Goal: Information Seeking & Learning: Learn about a topic

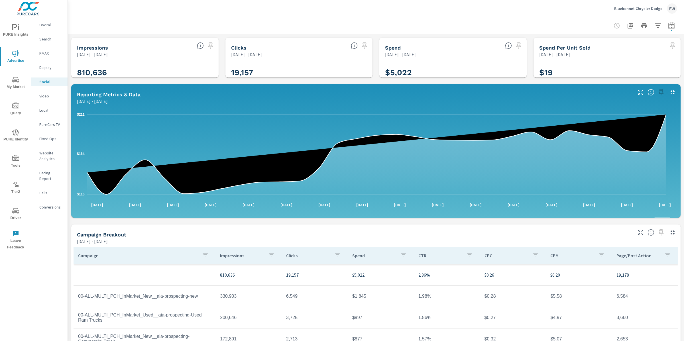
click at [620, 7] on p "Bluebonnet Chrysler Dodge" at bounding box center [638, 8] width 48 height 5
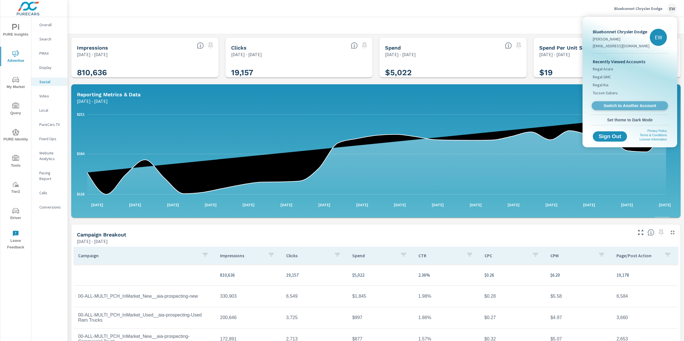
click at [609, 109] on span "Switch to Another Account" at bounding box center [630, 105] width 70 height 5
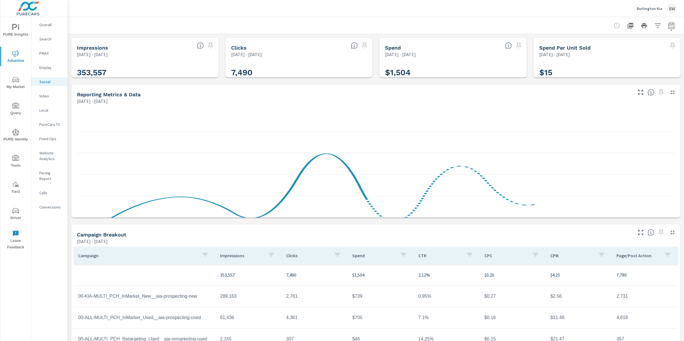
click at [49, 25] on p "Overall" at bounding box center [51, 25] width 24 height 6
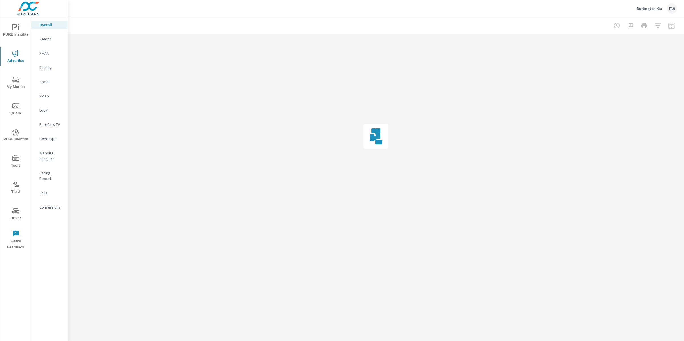
click at [670, 26] on div at bounding box center [644, 25] width 66 height 11
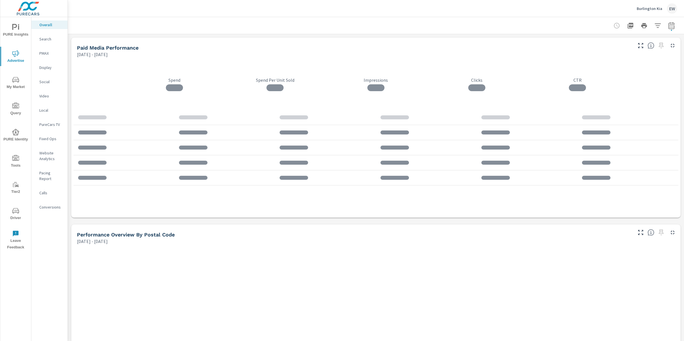
click at [668, 27] on icon "button" at bounding box center [671, 25] width 7 height 7
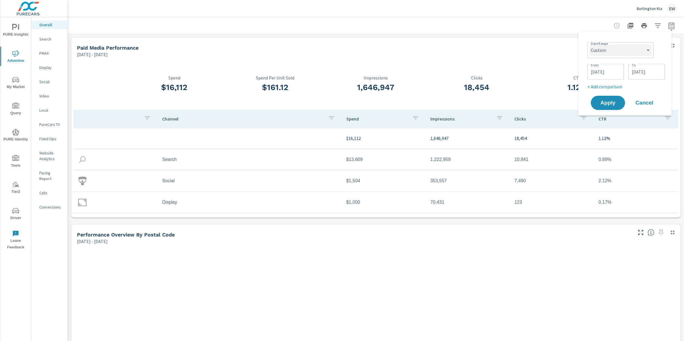
click at [628, 51] on select "Custom Yesterday Last week Last 7 days Last 14 days Last 30 days Last 45 days L…" at bounding box center [621, 49] width 62 height 11
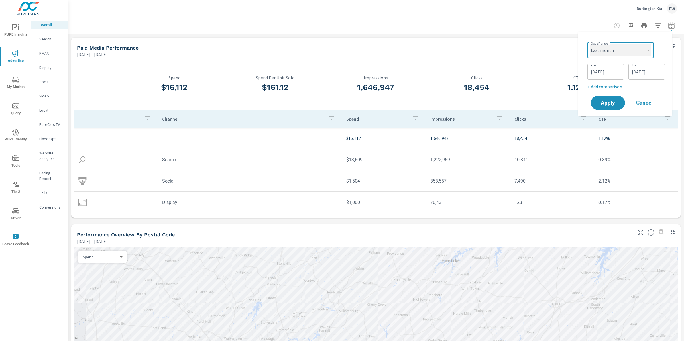
click at [590, 44] on select "Custom Yesterday Last week Last 7 days Last 14 days Last 30 days Last 45 days L…" at bounding box center [621, 49] width 62 height 11
select select "Last month"
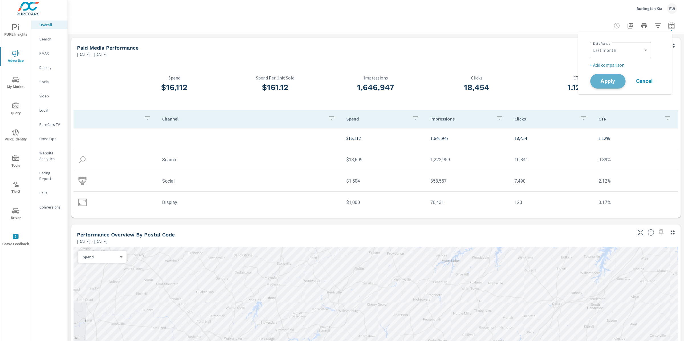
click at [606, 83] on span "Apply" at bounding box center [607, 81] width 23 height 5
click at [143, 239] on div "Channel Spend Impressions Clicks CTR $16,112 1,646,947 18,454 1.12% Search $11,…" at bounding box center [376, 181] width 605 height 142
click at [47, 42] on p "Search" at bounding box center [51, 39] width 24 height 6
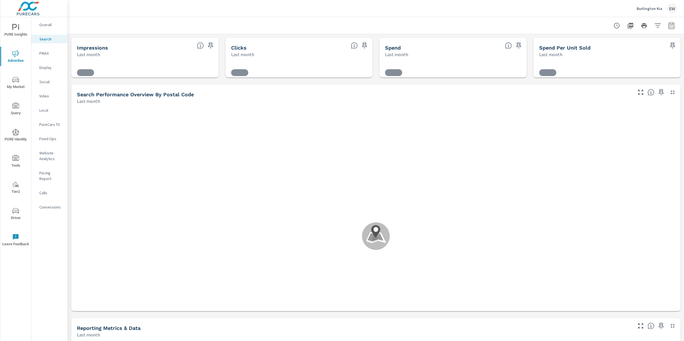
click at [68, 80] on div "Impressions Last month Clicks Last month Spend Last month Spend Per Unit Sold L…" at bounding box center [376, 338] width 616 height 608
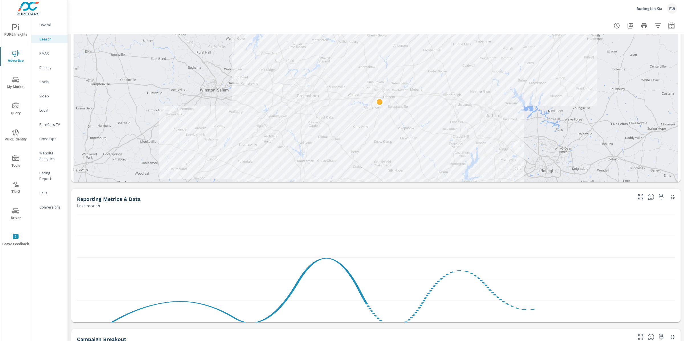
scroll to position [42, 0]
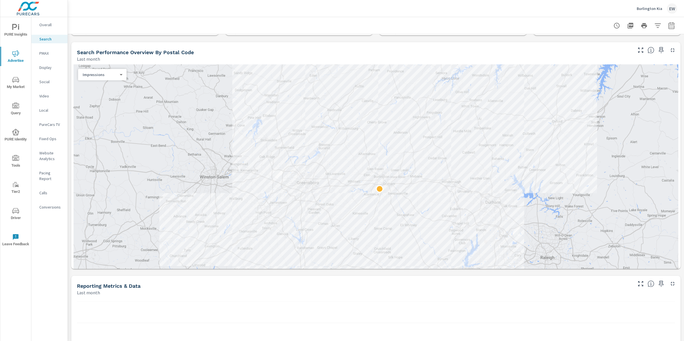
click at [106, 88] on body "PURE Insights Advertise My Market Query PURE Identity Tools Tier2 Driver Leave …" at bounding box center [342, 170] width 684 height 341
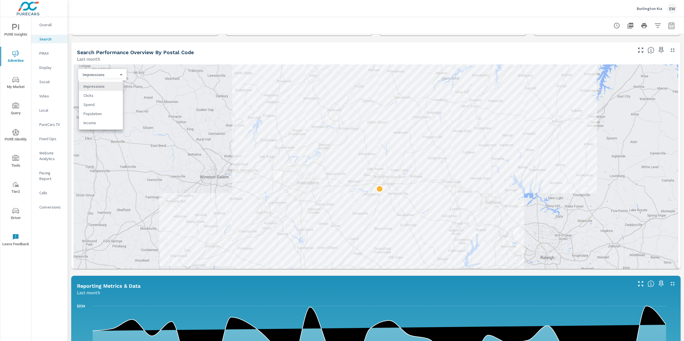
click at [69, 52] on div at bounding box center [342, 170] width 684 height 341
click at [53, 27] on p "Overall" at bounding box center [51, 25] width 24 height 6
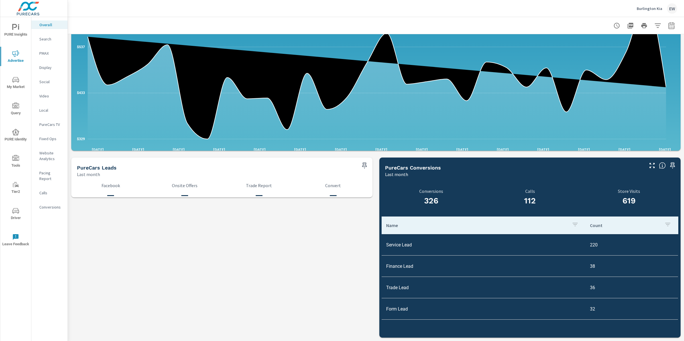
scroll to position [646, 0]
click at [19, 32] on span "PURE Insights" at bounding box center [15, 31] width 27 height 14
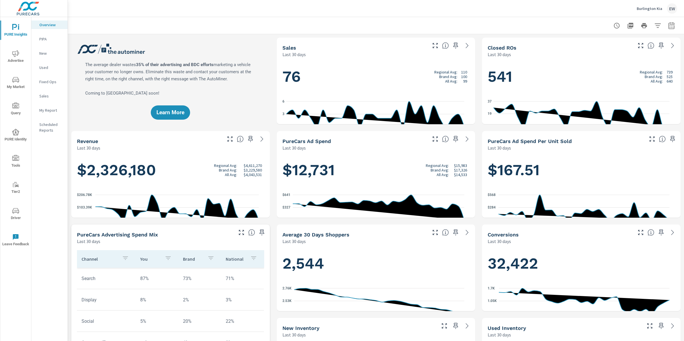
click at [212, 9] on div "Burlington Kia EW" at bounding box center [376, 8] width 603 height 17
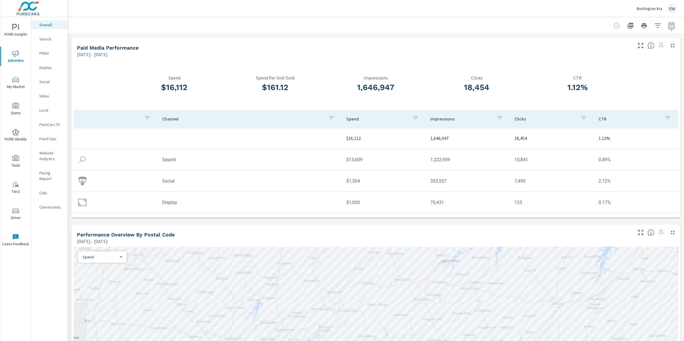
click at [668, 26] on icon "button" at bounding box center [671, 25] width 7 height 7
click at [623, 49] on select "Custom Yesterday Last week Last 7 days Last 14 days Last 30 days Last 45 days L…" at bounding box center [621, 49] width 62 height 11
click at [590, 44] on select "Custom Yesterday Last week Last 7 days Last 14 days Last 30 days Last 45 days L…" at bounding box center [621, 49] width 62 height 11
select select "Last 6 months"
click at [603, 84] on span "Apply" at bounding box center [607, 81] width 23 height 5
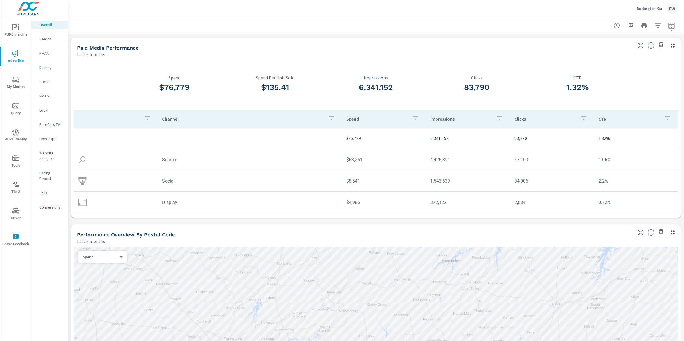
click at [17, 81] on icon "nav menu" at bounding box center [15, 79] width 7 height 5
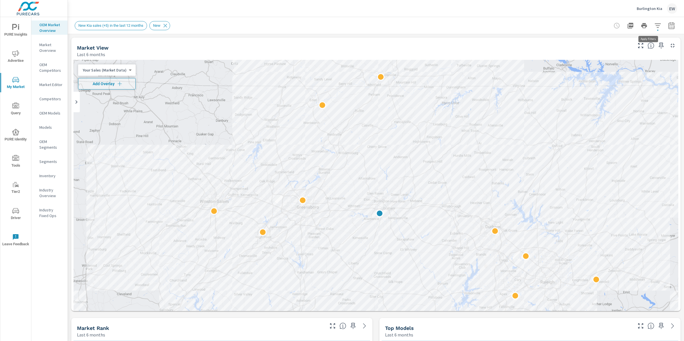
click at [654, 26] on icon "button" at bounding box center [657, 25] width 7 height 7
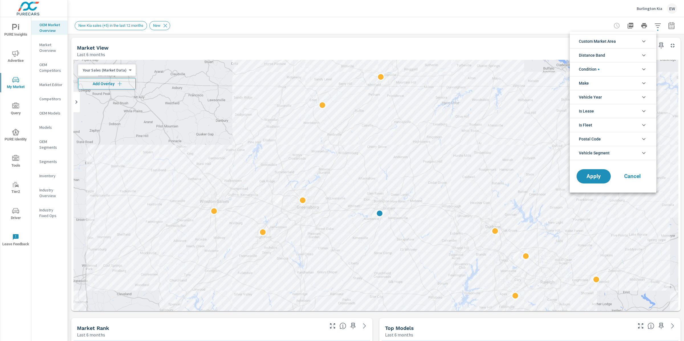
click at [627, 40] on li "Custom Market Area" at bounding box center [613, 41] width 87 height 14
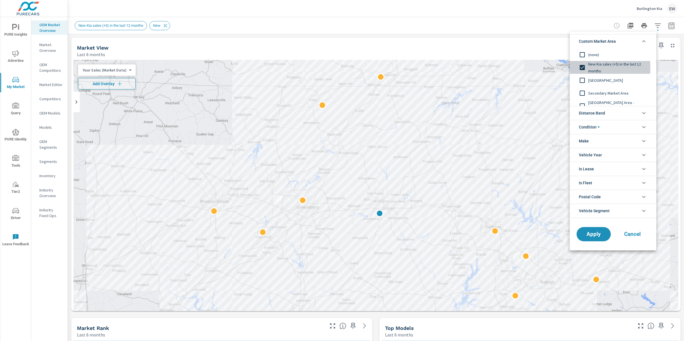
click at [584, 68] on input "filter options" at bounding box center [582, 68] width 12 height 12
click at [595, 237] on span "Apply" at bounding box center [593, 233] width 23 height 5
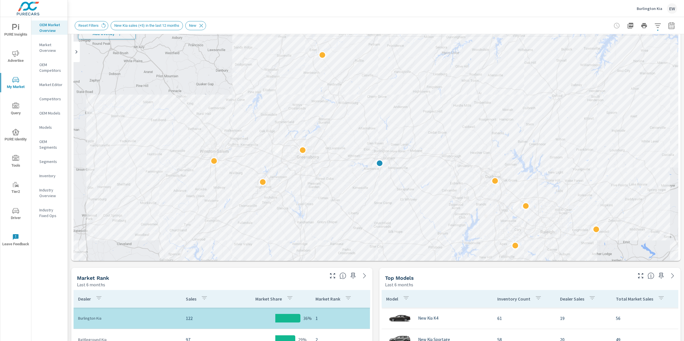
scroll to position [37, 0]
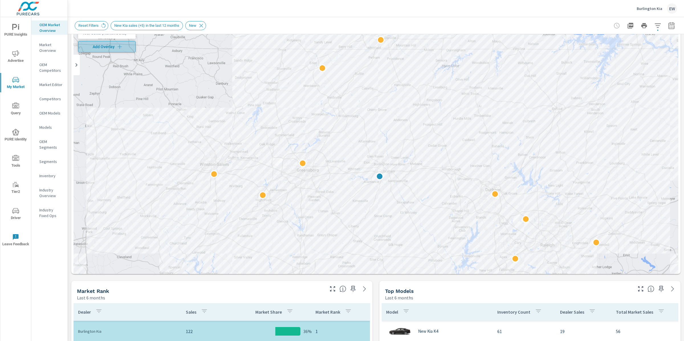
click at [113, 49] on span "Add Overlay" at bounding box center [107, 47] width 52 height 6
click at [654, 26] on icon "button" at bounding box center [657, 25] width 7 height 7
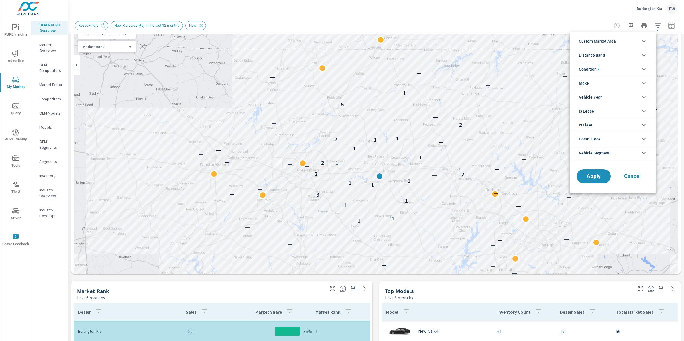
click at [631, 40] on li "Custom Market Area" at bounding box center [613, 41] width 87 height 14
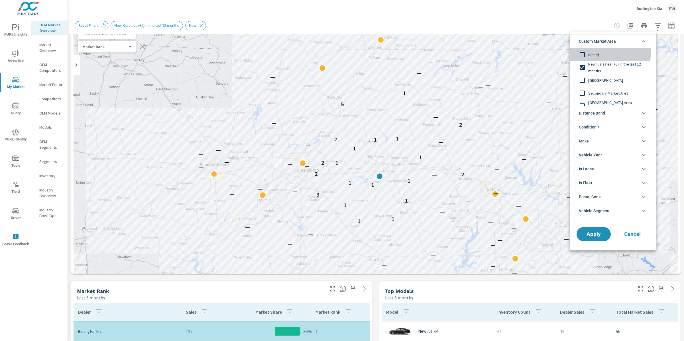
click at [585, 51] on input "filter options" at bounding box center [582, 55] width 12 height 12
click at [596, 233] on span "Apply" at bounding box center [593, 233] width 23 height 5
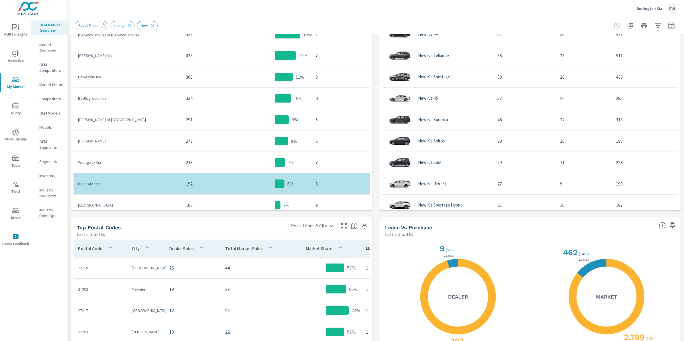
scroll to position [337, 0]
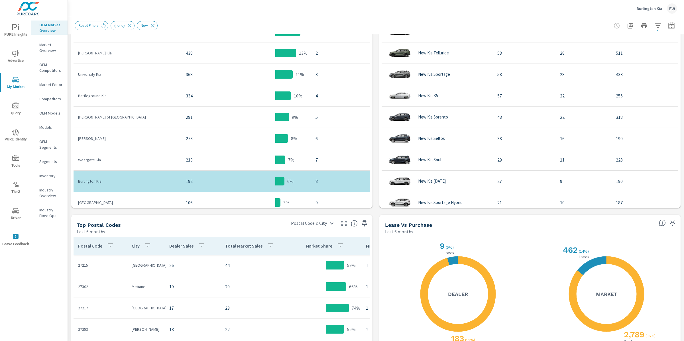
click at [68, 198] on div "Market View Last 6 months ← Move left → Move right ↑ Move up ↓ Move down + Zoom…" at bounding box center [376, 71] width 616 height 748
click at [374, 137] on div "Market View Last 6 months ← Move left → Move right ↑ Move up ↓ Move down + Zoom…" at bounding box center [376, 71] width 616 height 748
click at [72, 47] on div "Market View Last 6 months ← Move left → Move right ↑ Move up ↓ Move down + Zoom…" at bounding box center [376, 71] width 616 height 748
click at [655, 25] on icon "button" at bounding box center [658, 25] width 6 height 4
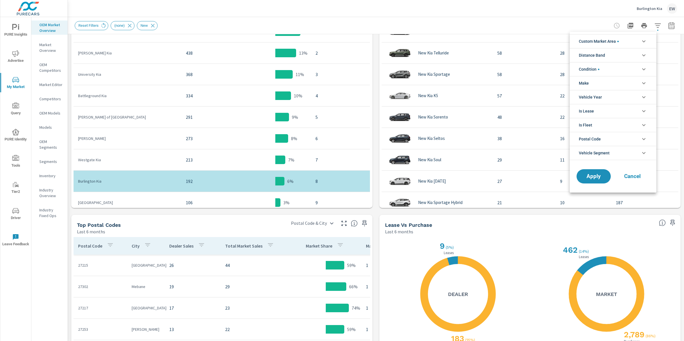
click at [596, 42] on span "Custom Market Area" at bounding box center [599, 41] width 40 height 14
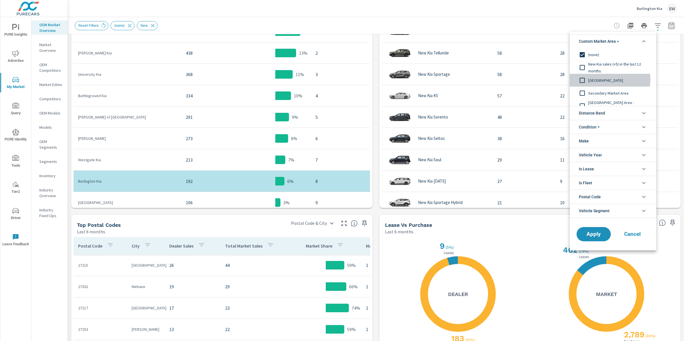
click at [584, 80] on input "filter options" at bounding box center [582, 80] width 12 height 12
click at [593, 234] on span "Apply" at bounding box center [593, 233] width 23 height 5
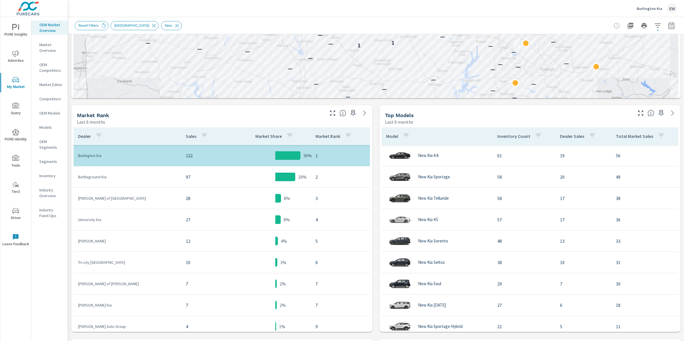
scroll to position [226, 0]
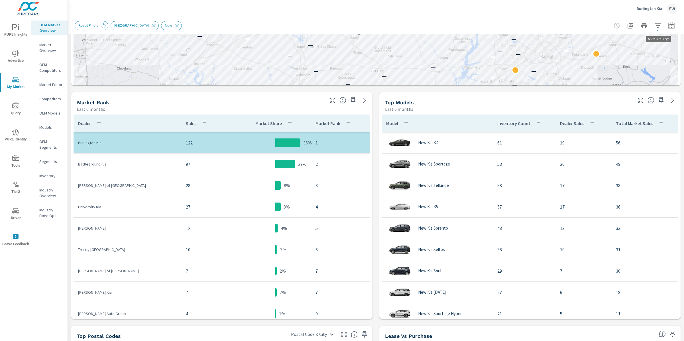
click at [668, 24] on icon "button" at bounding box center [671, 25] width 7 height 7
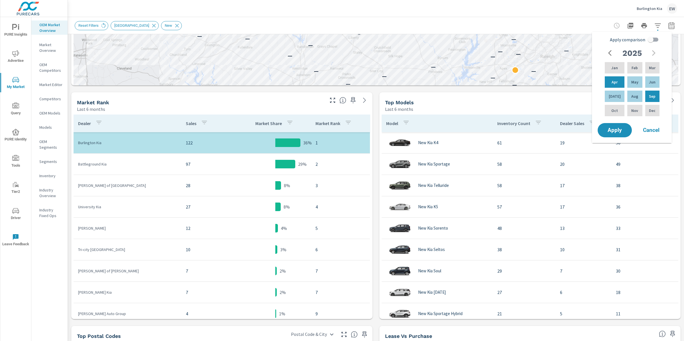
click at [657, 41] on input "Apply comparison" at bounding box center [651, 39] width 32 height 11
checkbox input "true"
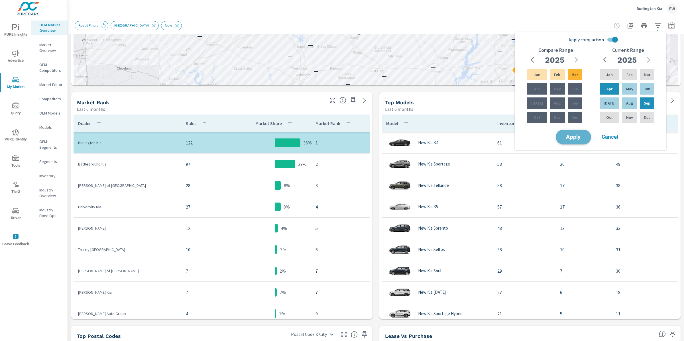
click at [572, 140] on span "Apply" at bounding box center [573, 137] width 23 height 5
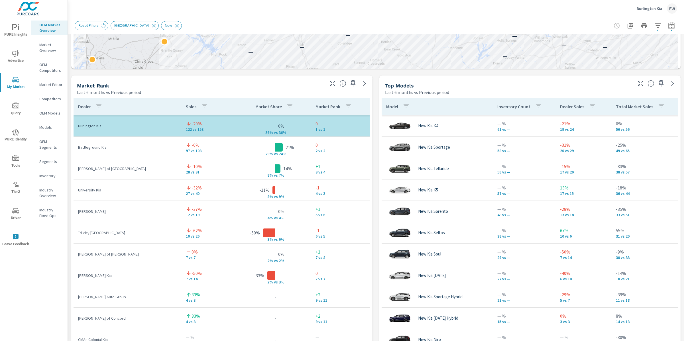
scroll to position [353, 0]
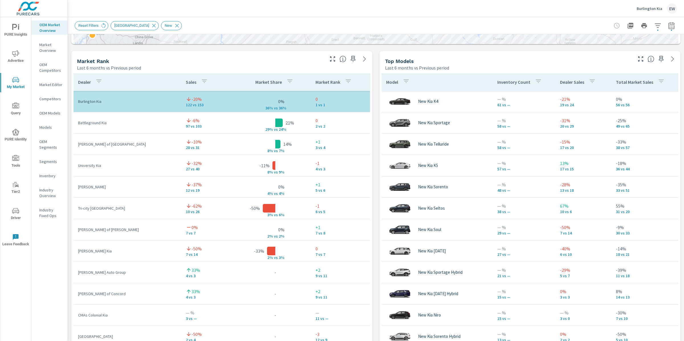
click at [70, 140] on div "Market View Last 6 months vs Previous period ← Move left → Move right ↑ Move up…" at bounding box center [376, 170] width 616 height 976
click at [374, 141] on div "Market View Last 6 months vs Previous period ← Move left → Move right ↑ Move up…" at bounding box center [376, 170] width 616 height 976
click at [70, 134] on div "Market View Last 6 months vs Previous period ← Move left → Move right ↑ Move up…" at bounding box center [376, 170] width 616 height 976
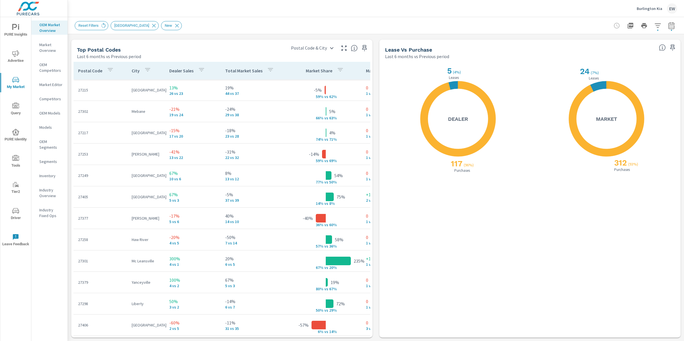
scroll to position [757, 0]
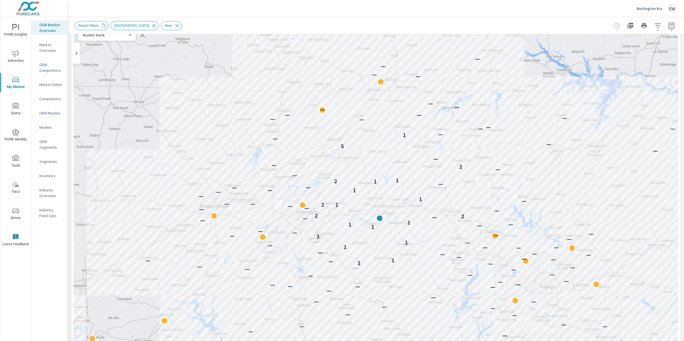
scroll to position [0, 0]
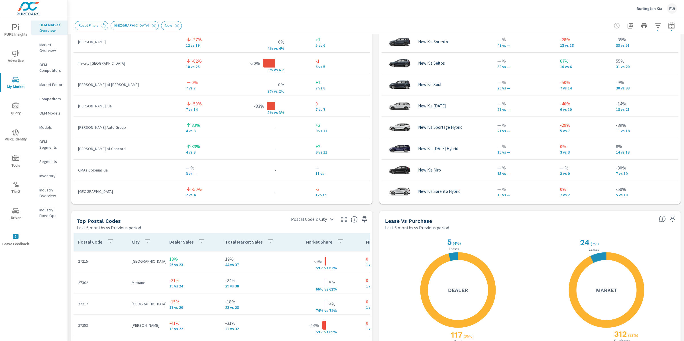
scroll to position [506, 0]
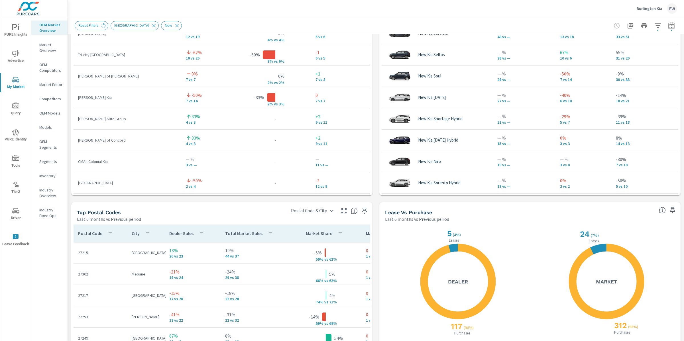
click at [69, 164] on div "Market View Last 6 months vs Previous period ← Move left → Move right ↑ Move up…" at bounding box center [376, 16] width 616 height 976
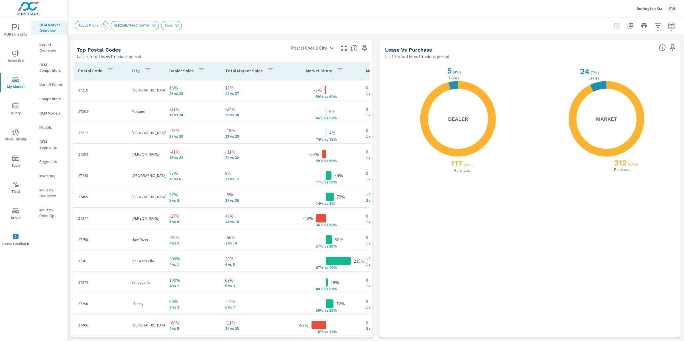
scroll to position [736, 0]
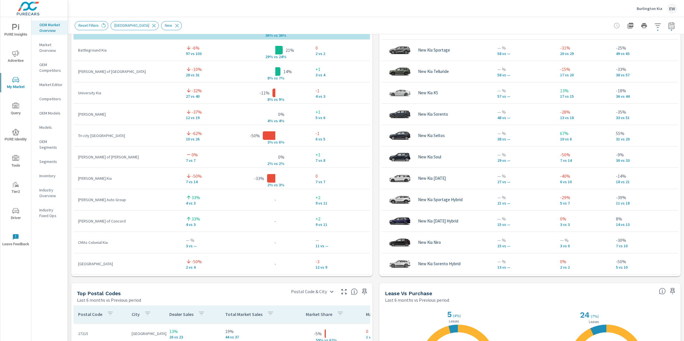
scroll to position [425, 0]
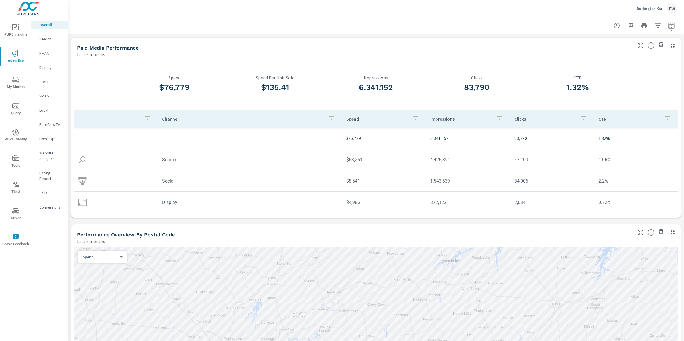
click at [17, 81] on icon "nav menu" at bounding box center [15, 79] width 7 height 5
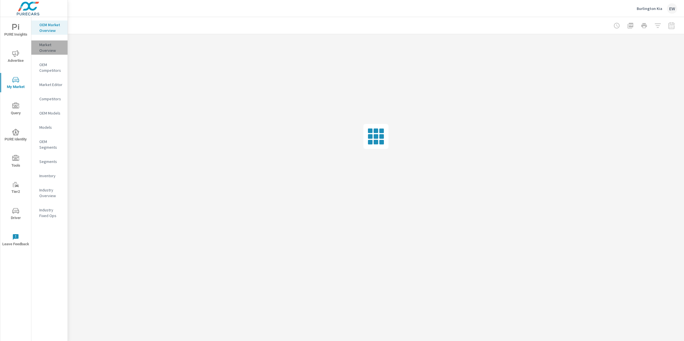
click at [44, 53] on p "Market Overview" at bounding box center [51, 47] width 24 height 11
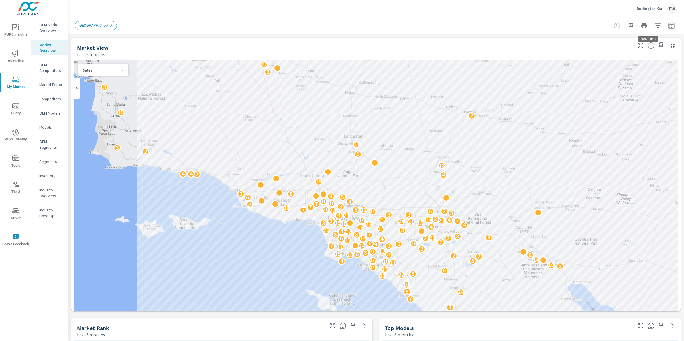
click at [655, 25] on icon "button" at bounding box center [658, 25] width 6 height 4
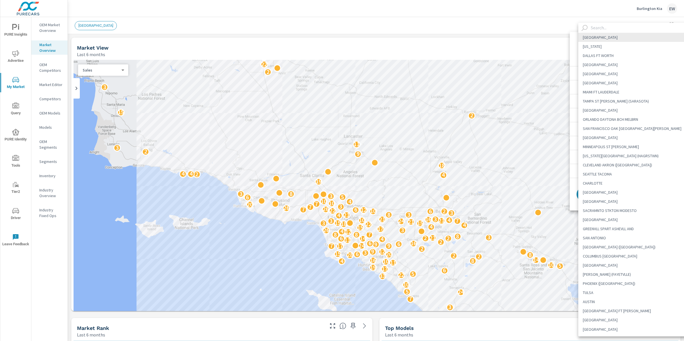
click at [602, 49] on body "PURE Insights Advertise My Market Query PURE Identity Tools Tier2 Driver Leave …" at bounding box center [342, 170] width 684 height 341
click at [594, 29] on input "text" at bounding box center [640, 28] width 103 height 10
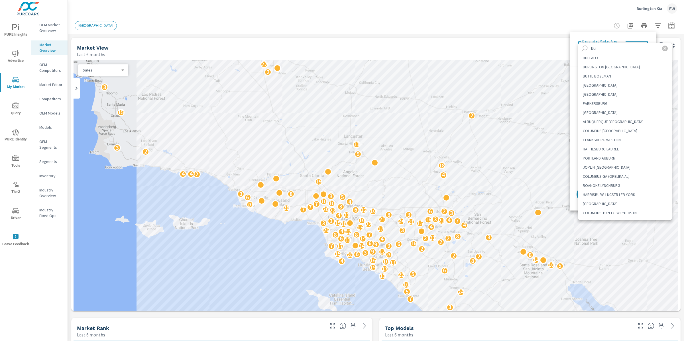
type input "b"
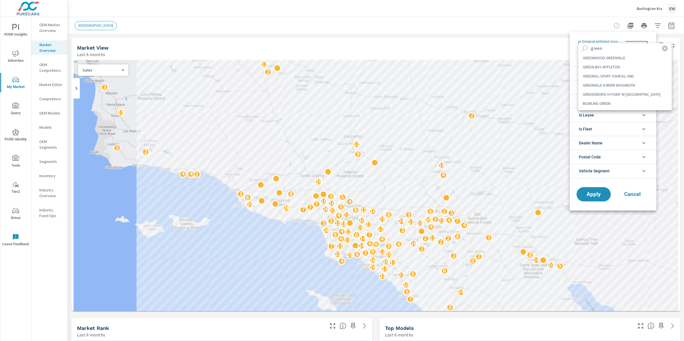
type input "green"
click at [610, 99] on li "GREENSBORO H POINT W SALEM" at bounding box center [624, 94] width 93 height 9
type Area "GREENSBORO H POINT W SALEM"
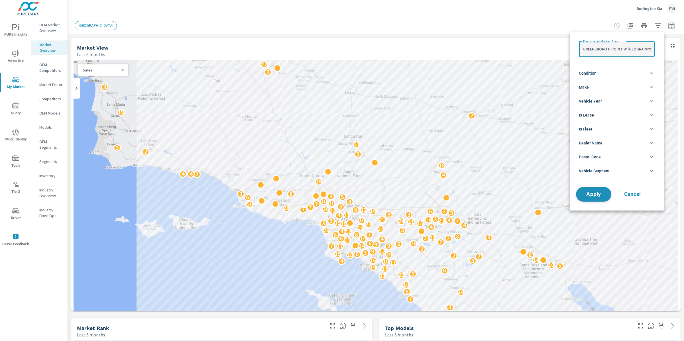
click at [593, 197] on span "Apply" at bounding box center [593, 194] width 23 height 5
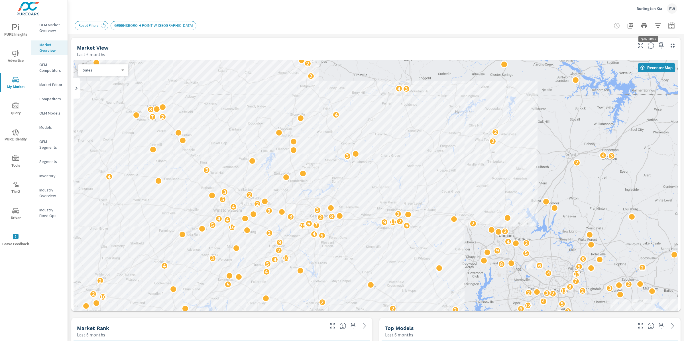
click at [655, 23] on icon "button" at bounding box center [658, 25] width 6 height 4
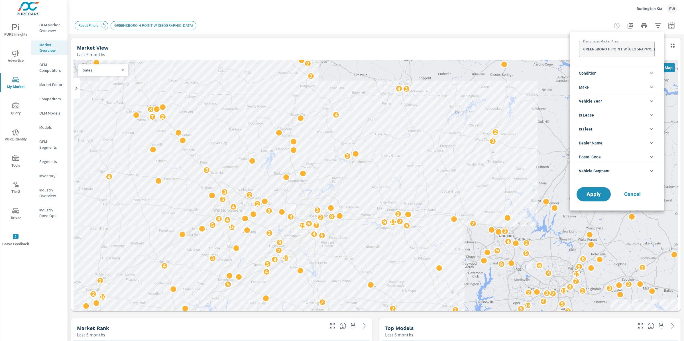
click at [591, 76] on span "Condition" at bounding box center [588, 73] width 18 height 14
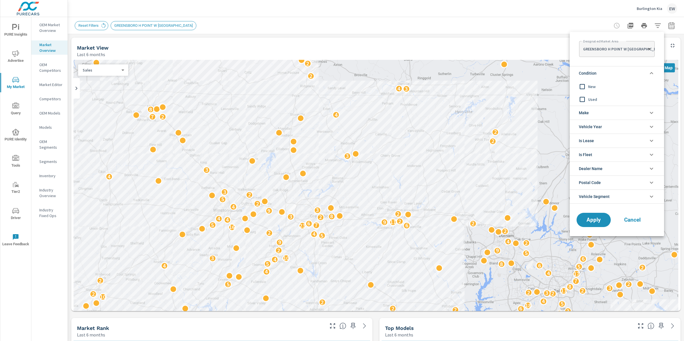
click at [583, 87] on input "filter options" at bounding box center [582, 87] width 12 height 12
click at [592, 220] on span "Apply" at bounding box center [593, 219] width 23 height 5
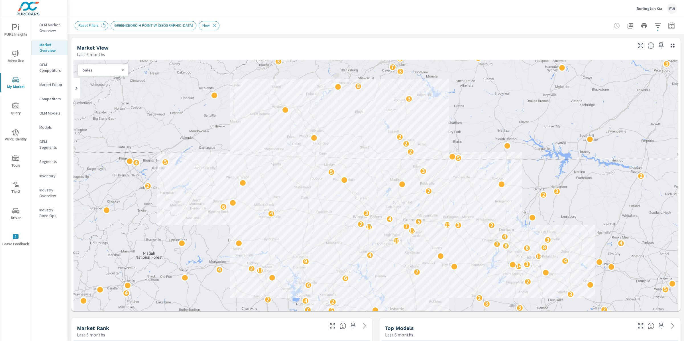
click at [67, 83] on div "PURE Insights Advertise My Market Query PURE Identity Tools Tier2 Driver Leave …" at bounding box center [34, 170] width 68 height 341
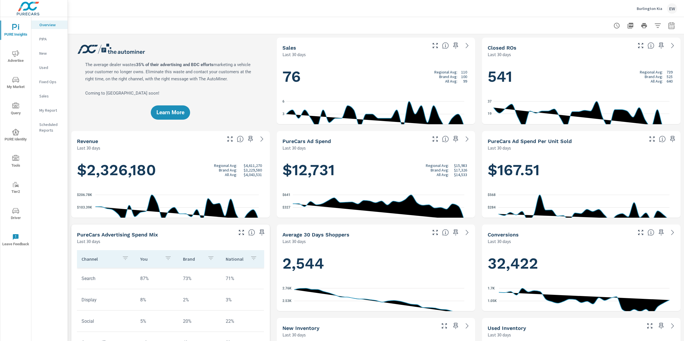
click at [16, 56] on icon "nav menu" at bounding box center [15, 53] width 7 height 7
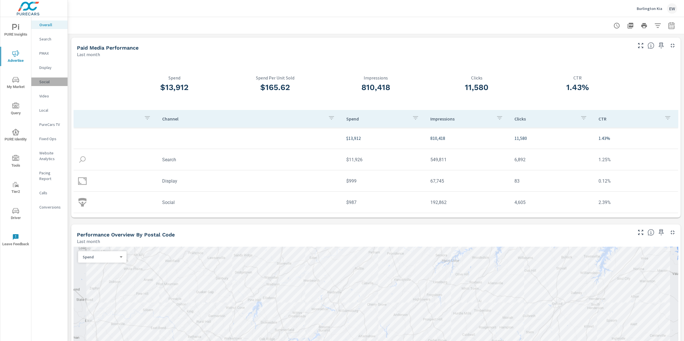
click at [44, 85] on p "Social" at bounding box center [51, 82] width 24 height 6
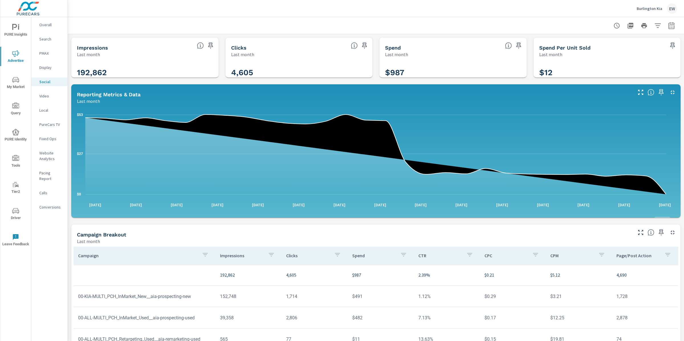
click at [69, 113] on div "Impressions Last month 192,862 Clicks Last month 4,605 Spend Last month $987 Sp…" at bounding box center [376, 221] width 616 height 374
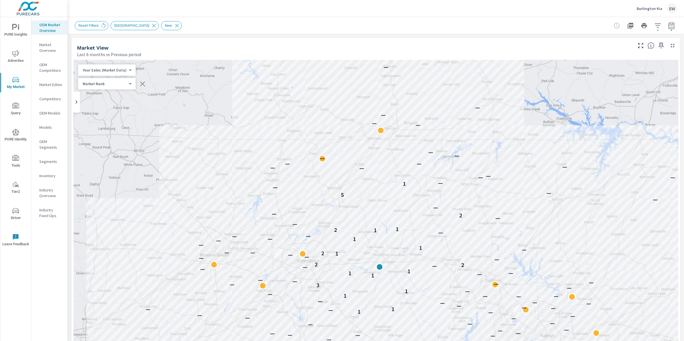
scroll to position [425, 0]
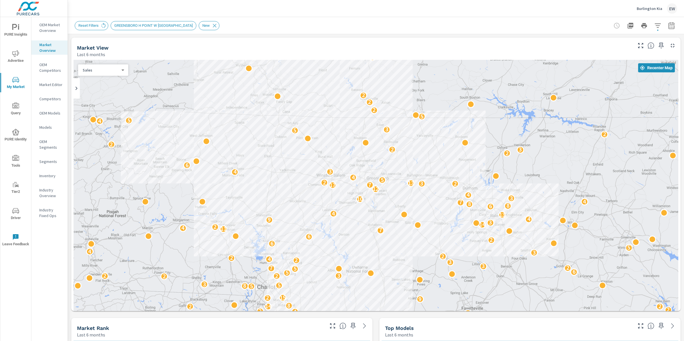
drag, startPoint x: 265, startPoint y: 143, endPoint x: 229, endPoint y: 101, distance: 55.6
click at [229, 101] on div "2 5 3 2 2 4 4 3 2 2 2 5 3 14 2 3 2 2 2 4 4 6 2 2 8 2 5 4 3 3 4 14 4 2 2 2 2 14 …" at bounding box center [376, 210] width 605 height 300
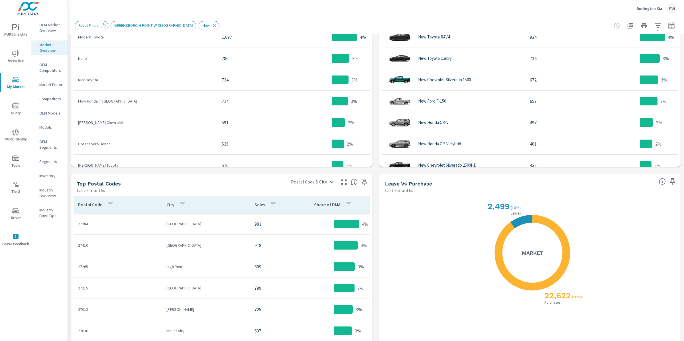
scroll to position [371, 0]
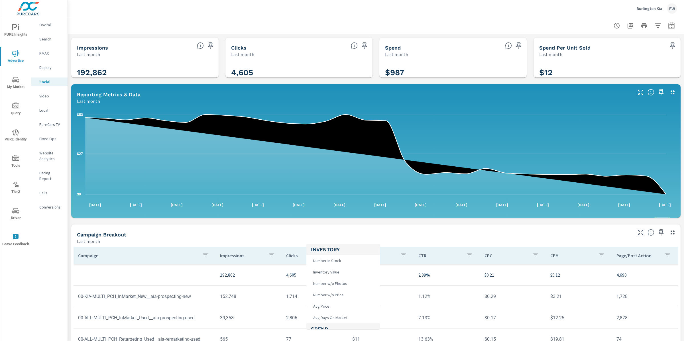
click at [338, 239] on body "PURE Insights Advertise My Market Query PURE Identity Tools Tier2 Driver Leave …" at bounding box center [342, 170] width 684 height 341
click at [334, 263] on span "Number In Stock" at bounding box center [326, 261] width 31 height 8
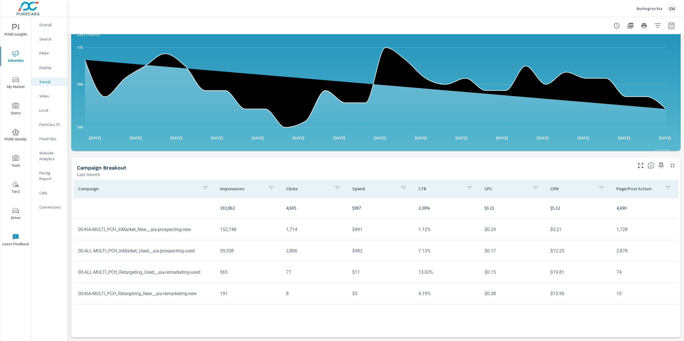
scroll to position [140, 0]
drag, startPoint x: 366, startPoint y: 182, endPoint x: 342, endPoint y: 183, distance: 24.3
click at [342, 198] on tr "192,862 4,605 $987 2.39% $0.21 $5.12 4,690" at bounding box center [376, 208] width 605 height 21
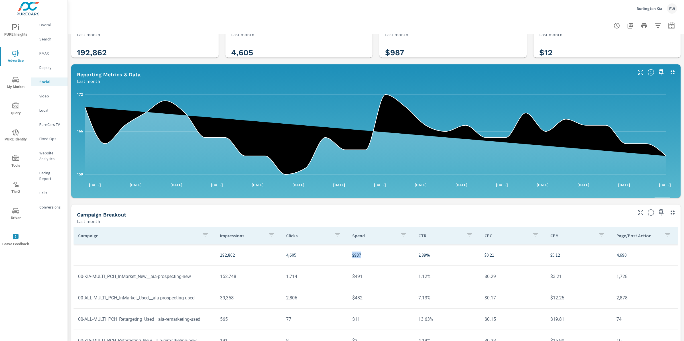
click at [314, 219] on body "PURE Insights Advertise My Market Query PURE Identity Tools Tier2 Driver Leave …" at bounding box center [342, 170] width 684 height 341
click at [328, 266] on span "Spend Amount" at bounding box center [323, 262] width 29 height 8
type input "Spend Amount"
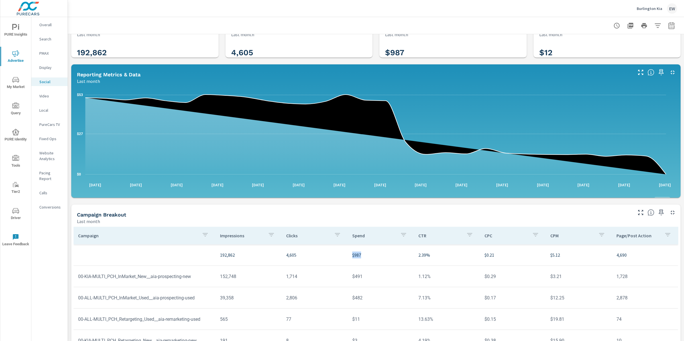
scroll to position [60, 0]
click at [70, 247] on div "Impressions Last month 192,862 Clicks Last month 4,605 Spend Last month $987 Sp…" at bounding box center [376, 201] width 616 height 374
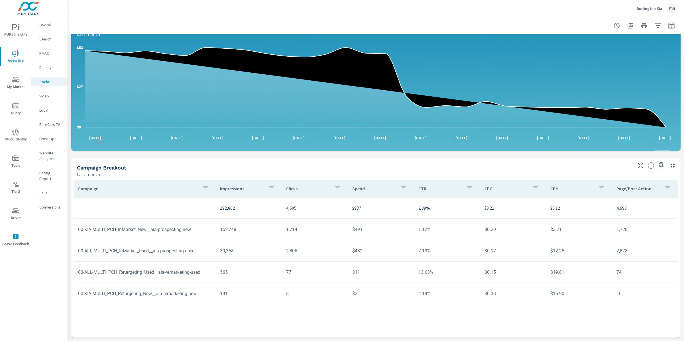
scroll to position [160, 0]
